Goal: Information Seeking & Learning: Learn about a topic

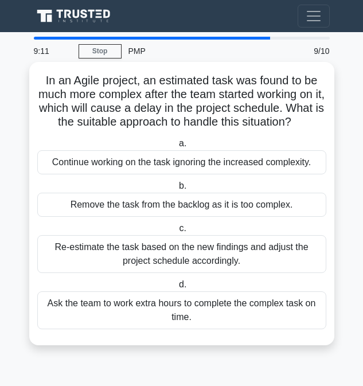
click at [84, 265] on div "Re-estimate the task based on the new findings and adjust the project schedule …" at bounding box center [181, 254] width 289 height 38
click at [177, 233] on input "c. Re-estimate the task based on the new findings and adjust the project schedu…" at bounding box center [177, 228] width 0 height 7
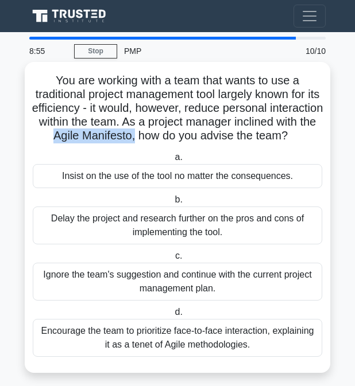
drag, startPoint x: 126, startPoint y: 136, endPoint x: 214, endPoint y: 142, distance: 88.1
click at [214, 142] on h5 "You are working with a team that wants to use a traditional project management …" at bounding box center [178, 108] width 292 height 70
copy h5 "Agile Manifesto,"
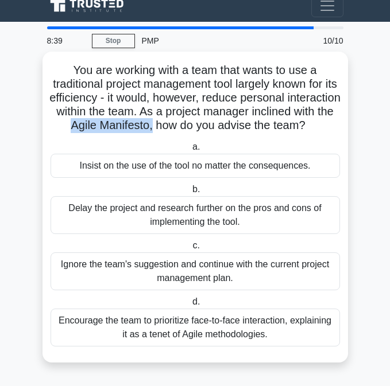
scroll to position [25, 0]
click at [138, 332] on div "Encourage the team to prioritize face-to-face interaction, explaining it as a t…" at bounding box center [195, 328] width 289 height 38
click at [190, 306] on input "d. Encourage the team to prioritize face-to-face interaction, explaining it as …" at bounding box center [190, 302] width 0 height 7
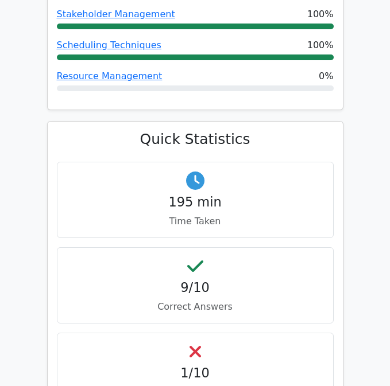
scroll to position [919, 0]
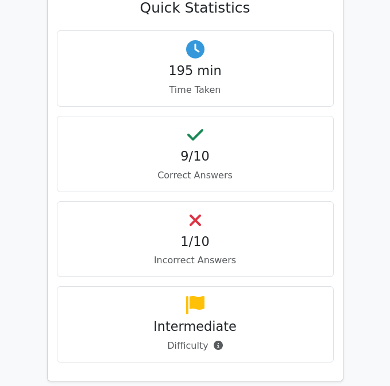
click at [175, 254] on p "Incorrect Answers" at bounding box center [195, 261] width 257 height 14
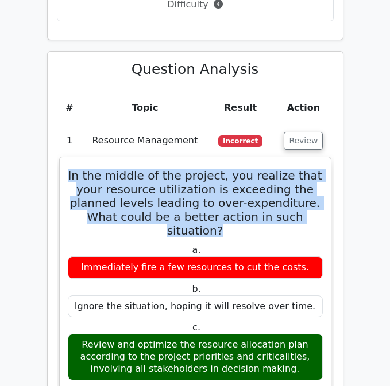
scroll to position [0, 7]
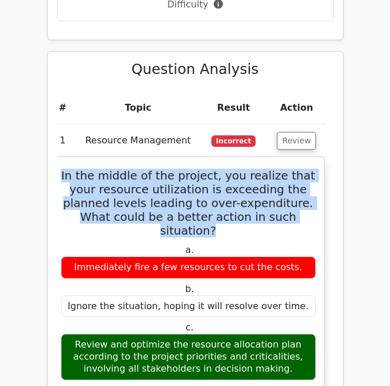
drag, startPoint x: 67, startPoint y: 79, endPoint x: 324, endPoint y: 172, distance: 273.0
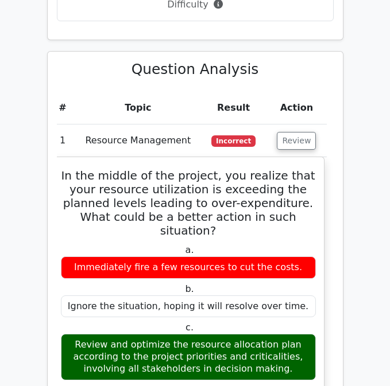
click at [163, 245] on label "a. Immediately fire a few resources to cut the costs." at bounding box center [188, 262] width 255 height 34
click at [181, 334] on div "Review and optimize the resource allocation plan according to the project prior…" at bounding box center [188, 357] width 255 height 46
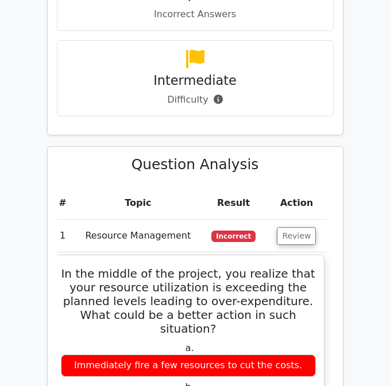
scroll to position [1148, 0]
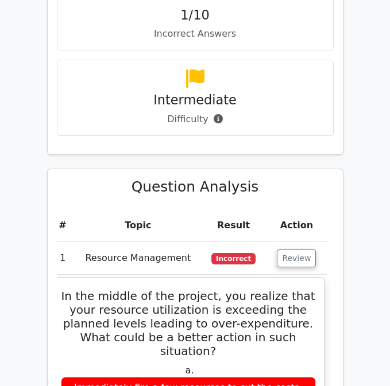
drag, startPoint x: 38, startPoint y: 1, endPoint x: 41, endPoint y: 10, distance: 9.1
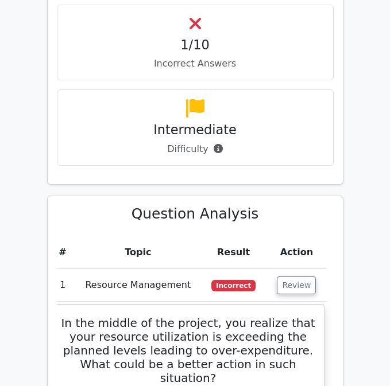
scroll to position [1091, 0]
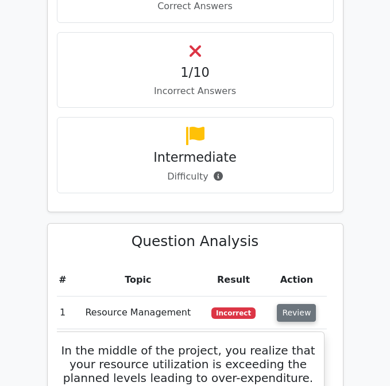
click at [289, 304] on button "Review" at bounding box center [296, 313] width 39 height 18
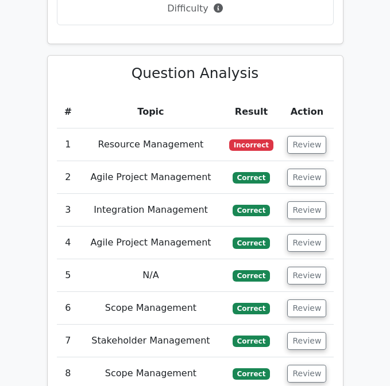
scroll to position [1263, 0]
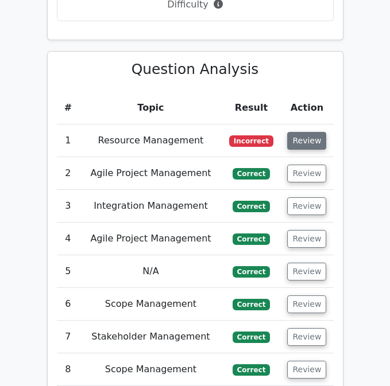
click at [310, 132] on button "Review" at bounding box center [306, 141] width 39 height 18
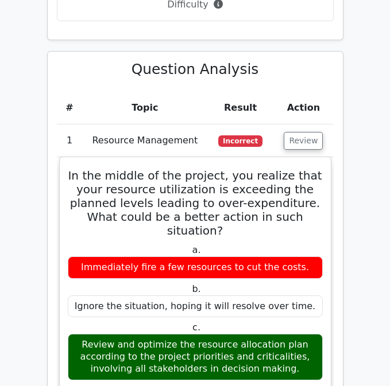
click at [141, 257] on div "Immediately fire a few resources to cut the costs." at bounding box center [195, 268] width 255 height 22
click at [131, 334] on div "Review and optimize the resource allocation plan according to the project prior…" at bounding box center [195, 357] width 255 height 46
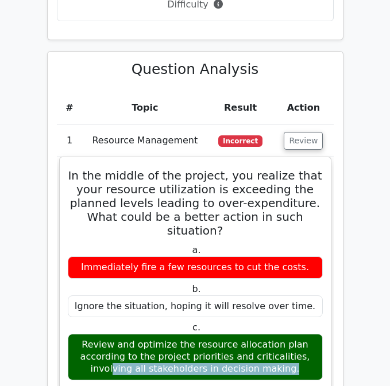
click at [131, 334] on div "Review and optimize the resource allocation plan according to the project prior…" at bounding box center [195, 357] width 255 height 46
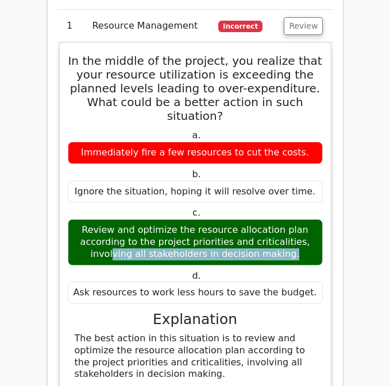
click at [181, 219] on div "Review and optimize the resource allocation plan according to the project prior…" at bounding box center [195, 242] width 255 height 46
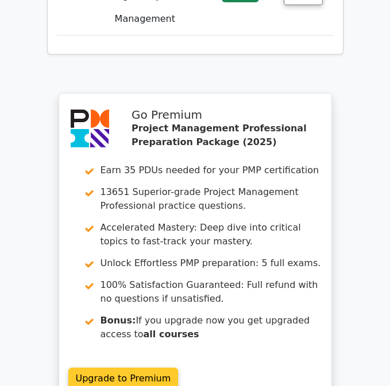
scroll to position [2699, 0]
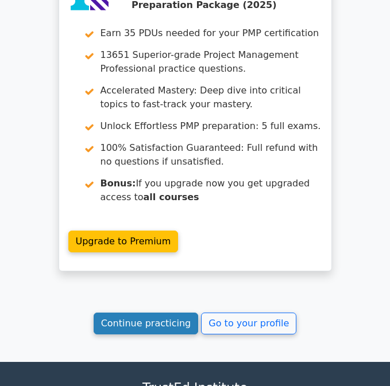
click at [145, 313] on link "Continue practicing" at bounding box center [146, 324] width 105 height 22
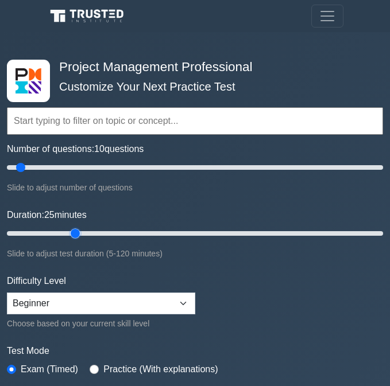
drag, startPoint x: 28, startPoint y: 231, endPoint x: 73, endPoint y: 234, distance: 45.5
type input "25"
click at [73, 234] on input "Duration: 25 minutes" at bounding box center [195, 234] width 376 height 14
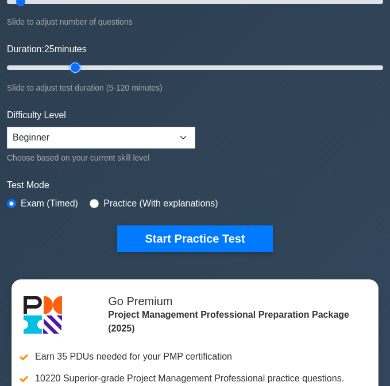
scroll to position [172, 0]
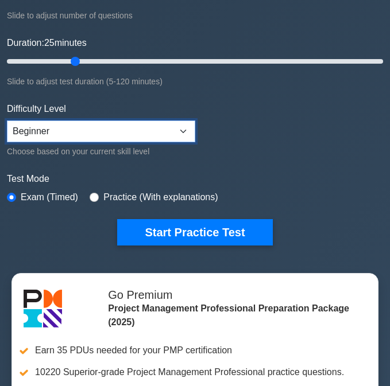
click at [83, 133] on select "Beginner Intermediate Expert" at bounding box center [101, 132] width 188 height 22
select select "expert"
click at [7, 121] on select "Beginner Intermediate Expert" at bounding box center [101, 132] width 188 height 22
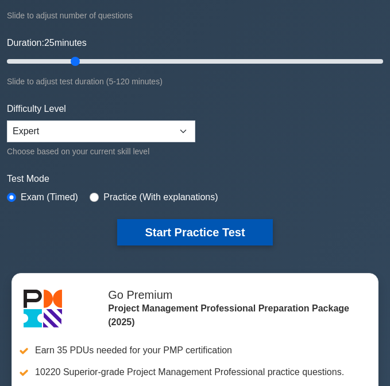
click at [155, 224] on button "Start Practice Test" at bounding box center [194, 232] width 155 height 26
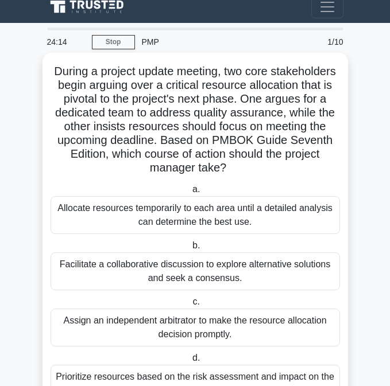
scroll to position [9, 0]
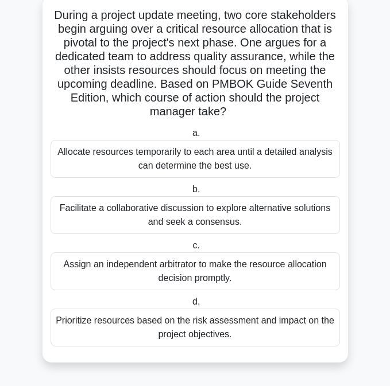
click at [167, 334] on div "Prioritize resources based on the risk assessment and impact on the project obj…" at bounding box center [195, 328] width 289 height 38
click at [190, 306] on input "d. Prioritize resources based on the risk assessment and impact on the project …" at bounding box center [190, 302] width 0 height 7
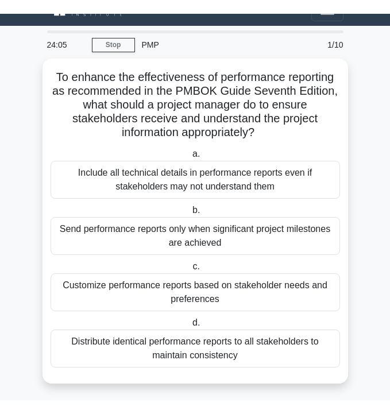
scroll to position [0, 0]
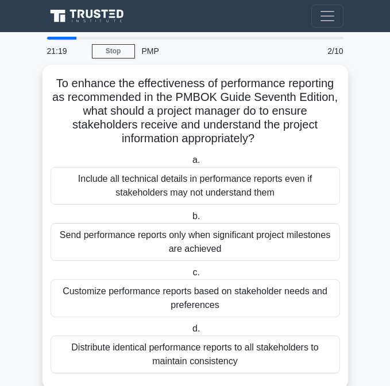
click at [351, 380] on main "21:19 Stop PMP Advanced 2/10 To enhance the effectiveness of performance report…" at bounding box center [195, 221] width 390 height 378
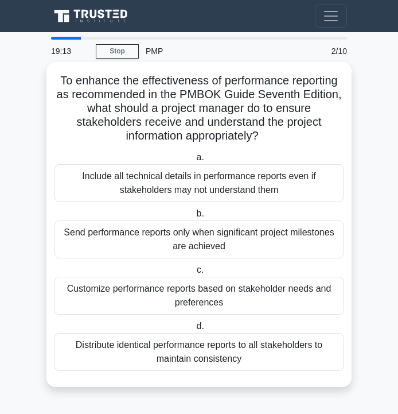
click at [169, 249] on div "Send performance reports only when significant project milestones are achieved" at bounding box center [199, 239] width 289 height 38
click at [194, 218] on input "b. Send performance reports only when significant project milestones are achiev…" at bounding box center [194, 213] width 0 height 7
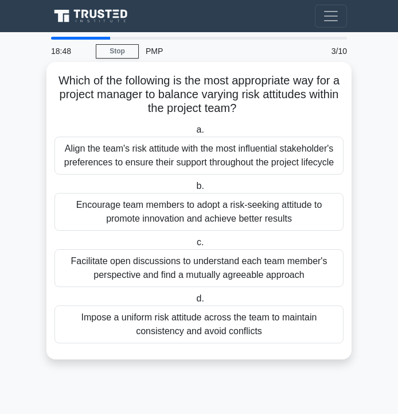
click at [119, 160] on div "Align the team's risk attitude with the most influential stakeholder's preferen…" at bounding box center [199, 156] width 289 height 38
click at [194, 134] on input "a. Align the team's risk attitude with the most influential stakeholder's prefe…" at bounding box center [194, 129] width 0 height 7
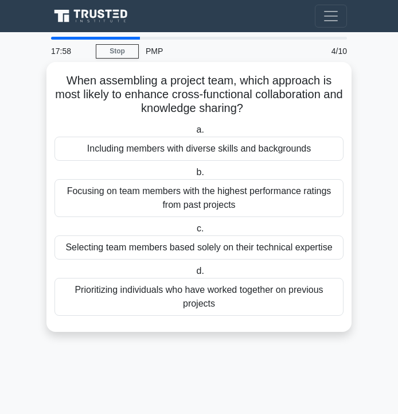
click at [87, 159] on div "Including members with diverse skills and backgrounds" at bounding box center [199, 149] width 289 height 24
click at [194, 134] on input "a. Including members with diverse skills and backgrounds" at bounding box center [194, 129] width 0 height 7
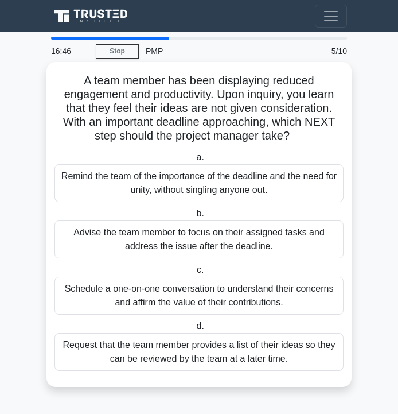
click at [166, 296] on div "Schedule a one-on-one conversation to understand their concerns and affirm the …" at bounding box center [199, 296] width 289 height 38
click at [195, 274] on input "c. Schedule a one-on-one conversation to understand their concerns and affirm t…" at bounding box center [195, 269] width 0 height 7
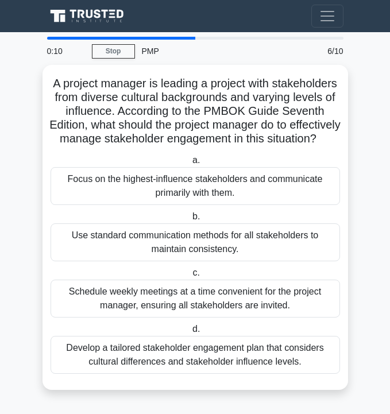
click at [367, 386] on html "Go Premium Julian" at bounding box center [195, 207] width 390 height 414
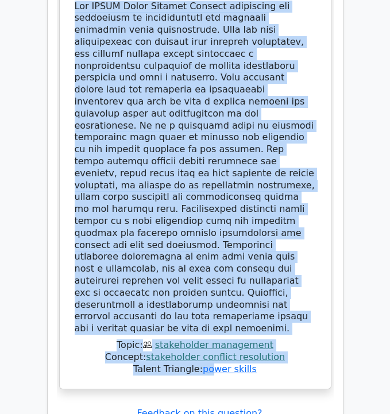
scroll to position [1780, 0]
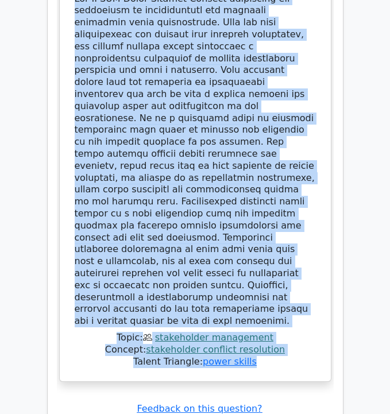
drag, startPoint x: 84, startPoint y: 104, endPoint x: 285, endPoint y: 247, distance: 247.1
copy div "During a project update meeting, two core stakeholders begin arguing over a cri…"
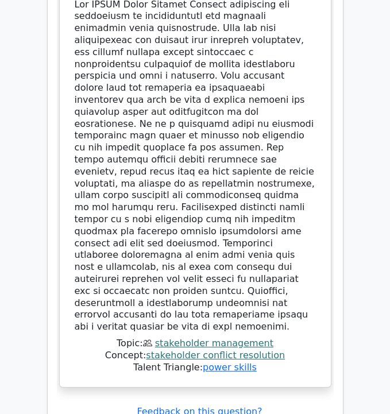
click at [347, 142] on div "Question Analysis Question # Topic Difficulty Result Time Spent Action 1 Stakeh…" at bounding box center [195, 55] width 310 height 1098
